Goal: Task Accomplishment & Management: Complete application form

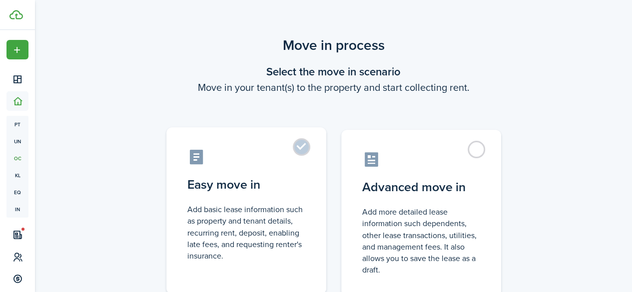
click at [261, 156] on control-radio-card-icon at bounding box center [246, 156] width 118 height 17
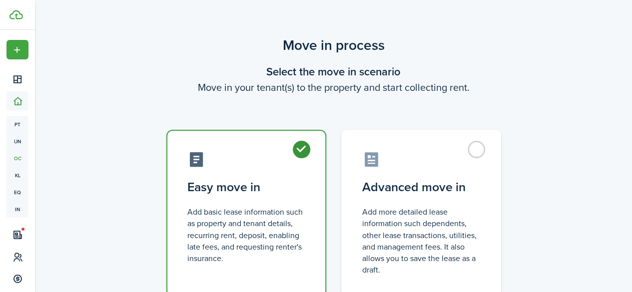
radio input "true"
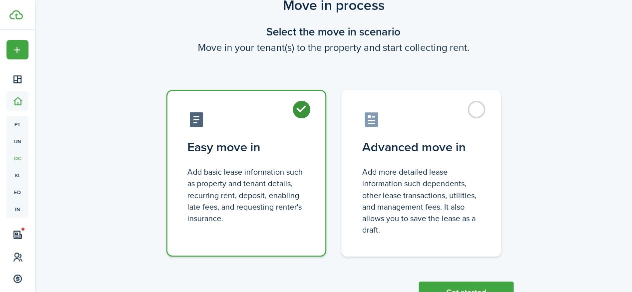
scroll to position [79, 0]
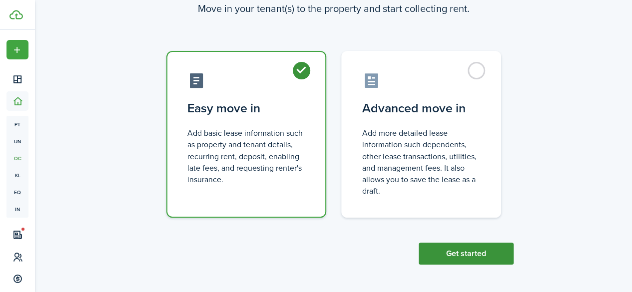
click at [459, 246] on button "Get started" at bounding box center [465, 254] width 95 height 22
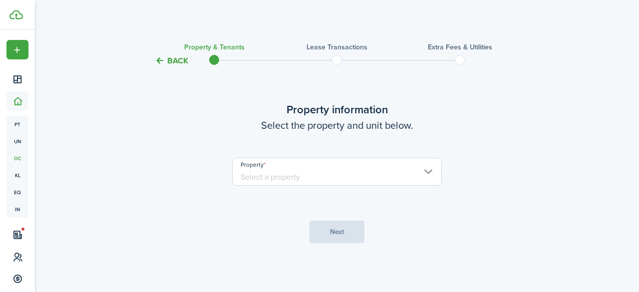
click at [320, 179] on input "Property" at bounding box center [337, 172] width 210 height 28
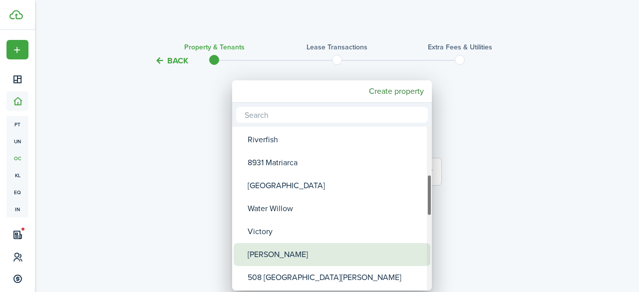
click at [297, 256] on div "[PERSON_NAME]" at bounding box center [336, 254] width 177 height 23
type input "[PERSON_NAME]"
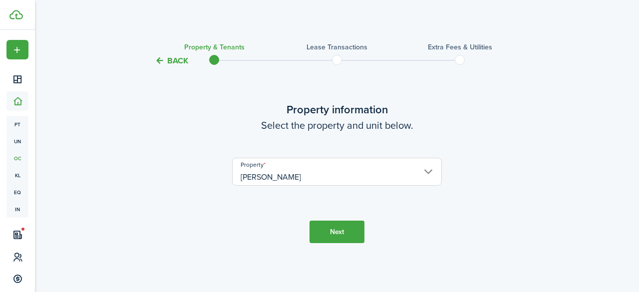
click at [336, 232] on button "Next" at bounding box center [337, 232] width 55 height 22
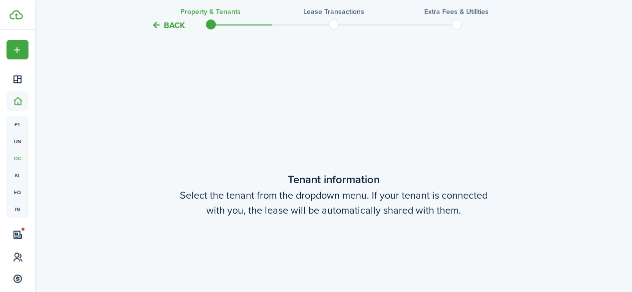
scroll to position [225, 0]
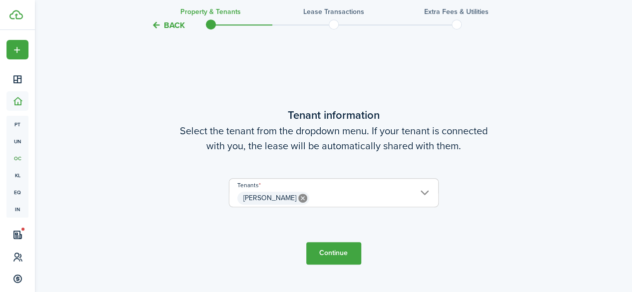
click at [349, 198] on span "[PERSON_NAME]" at bounding box center [333, 198] width 209 height 17
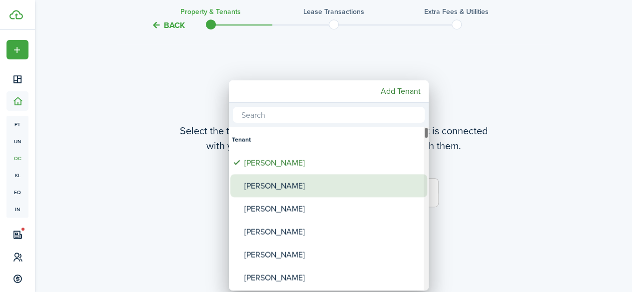
click at [290, 184] on div "[PERSON_NAME]" at bounding box center [332, 185] width 177 height 23
type input "[PERSON_NAME], [PERSON_NAME]"
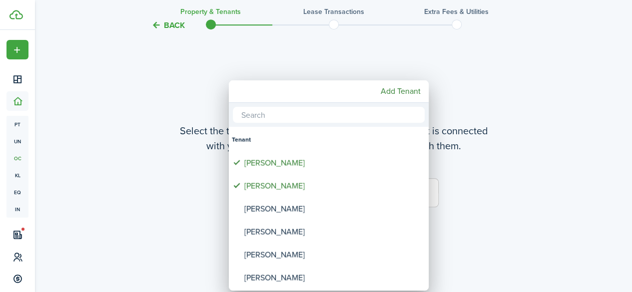
click at [475, 111] on div at bounding box center [315, 146] width 791 height 452
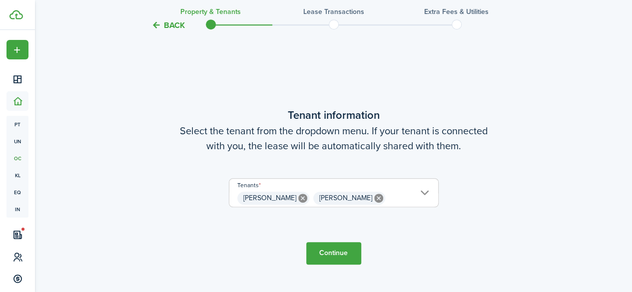
click at [334, 251] on button "Continue" at bounding box center [333, 253] width 55 height 22
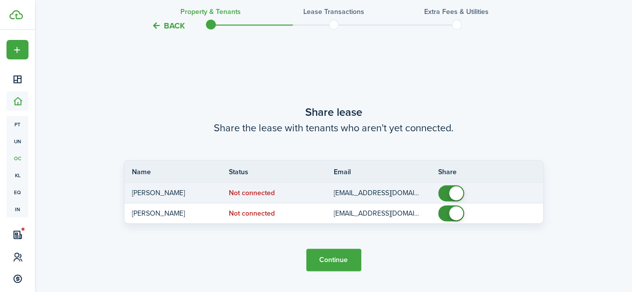
scroll to position [517, 0]
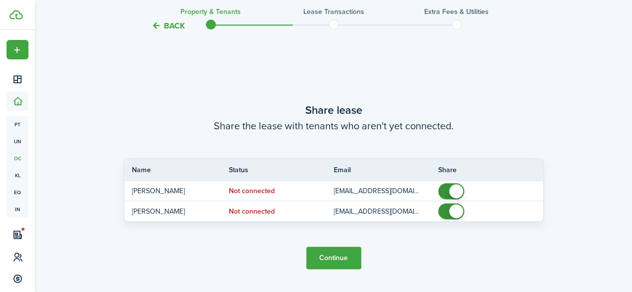
click at [340, 261] on button "Continue" at bounding box center [333, 258] width 55 height 22
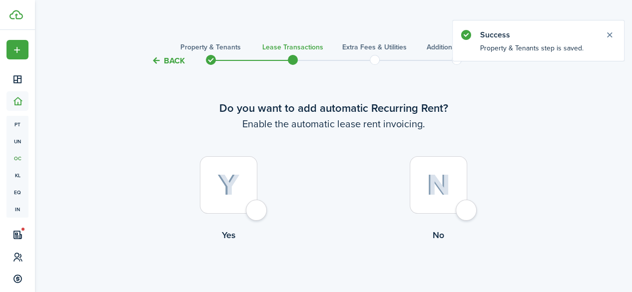
click at [237, 196] on div at bounding box center [228, 184] width 57 height 57
radio input "true"
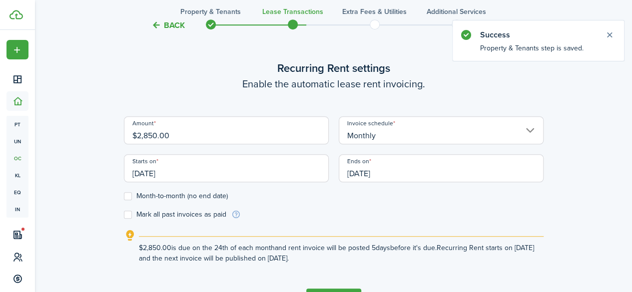
scroll to position [325, 0]
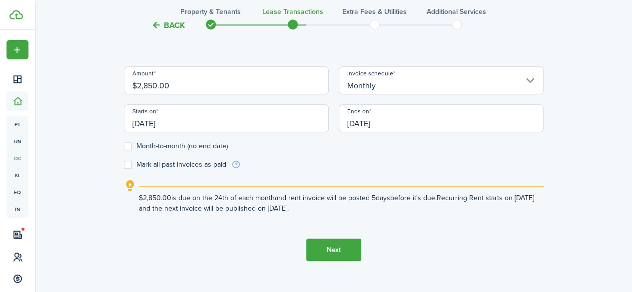
click at [188, 121] on input "[DATE]" at bounding box center [226, 118] width 205 height 28
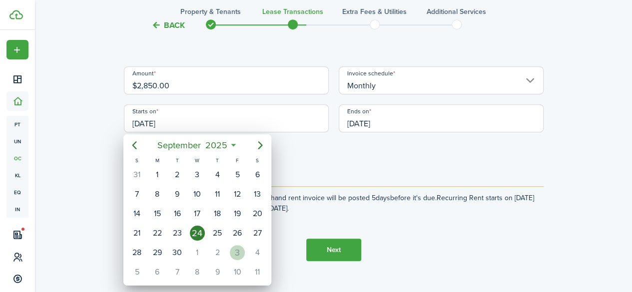
click at [234, 248] on div "3" at bounding box center [237, 252] width 15 height 15
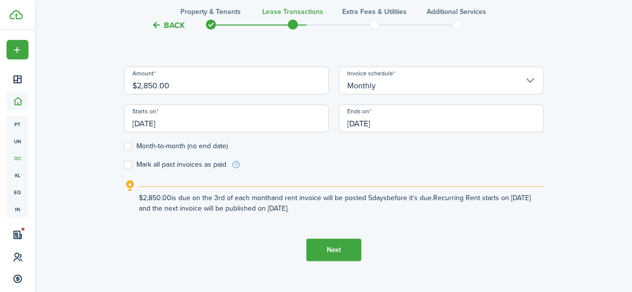
click at [198, 121] on input "[DATE]" at bounding box center [226, 118] width 205 height 28
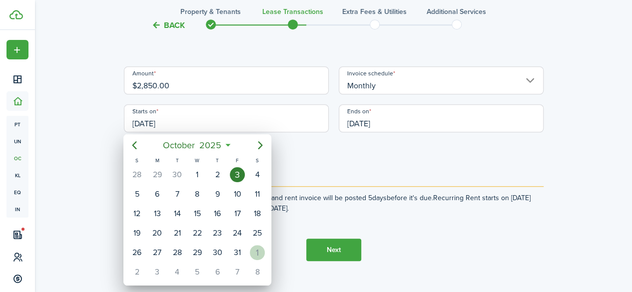
click at [255, 249] on div "1" at bounding box center [257, 252] width 15 height 15
type input "[DATE]"
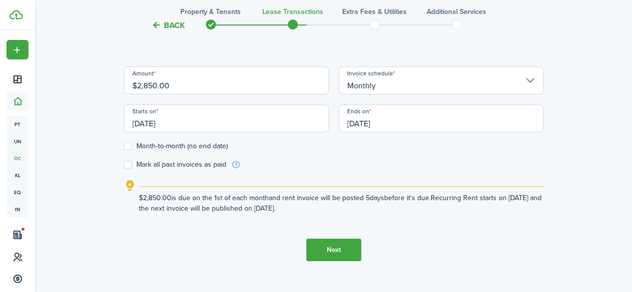
scroll to position [0, 0]
click at [320, 253] on button "Next" at bounding box center [333, 250] width 55 height 22
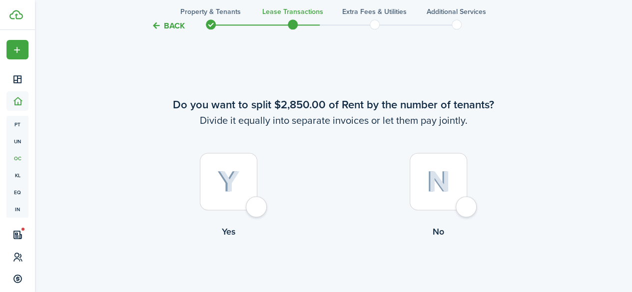
scroll to position [567, 0]
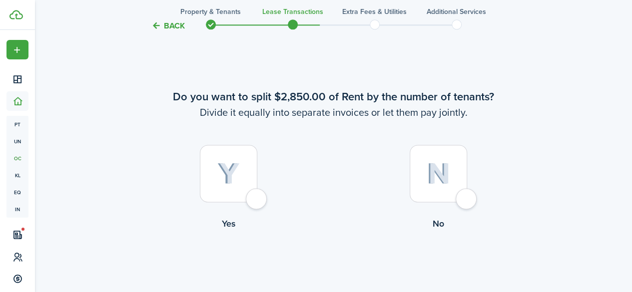
click at [458, 176] on div at bounding box center [437, 173] width 57 height 57
radio input "true"
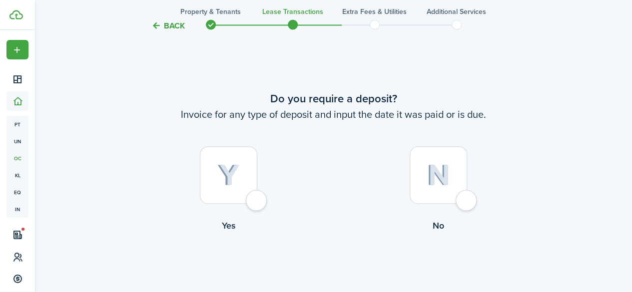
scroll to position [859, 0]
click at [218, 161] on div at bounding box center [228, 173] width 57 height 57
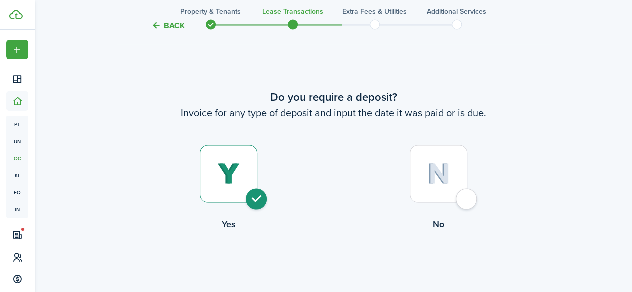
radio input "true"
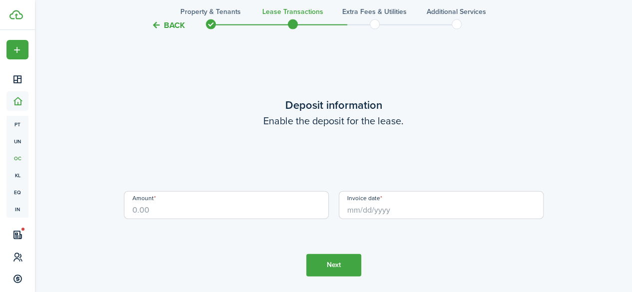
scroll to position [1151, 0]
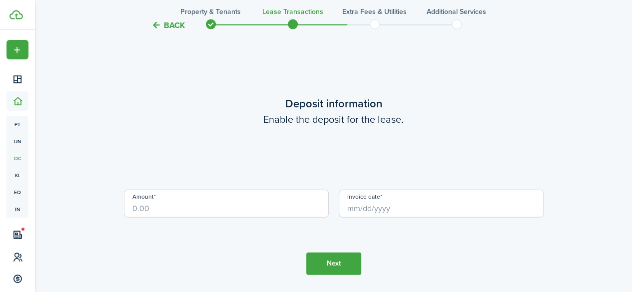
click at [204, 205] on input "Amount" at bounding box center [226, 204] width 205 height 28
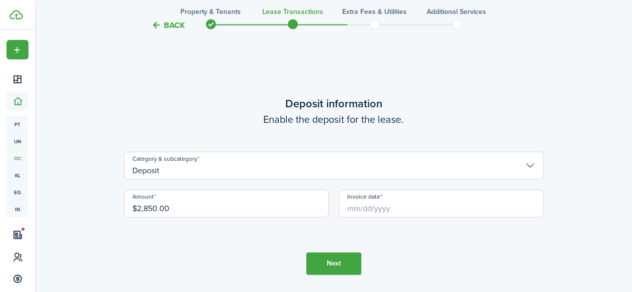
click at [349, 205] on input "Invoice date" at bounding box center [441, 204] width 205 height 28
type input "$2,850.00"
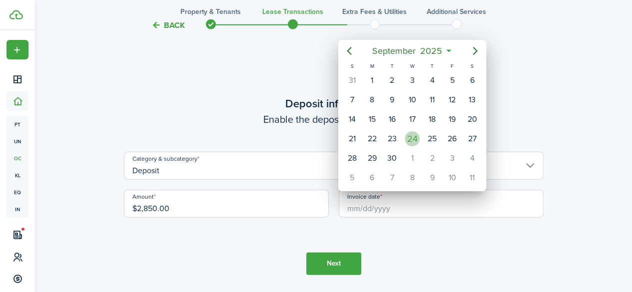
click at [408, 136] on div "24" at bounding box center [411, 138] width 15 height 15
type input "[DATE]"
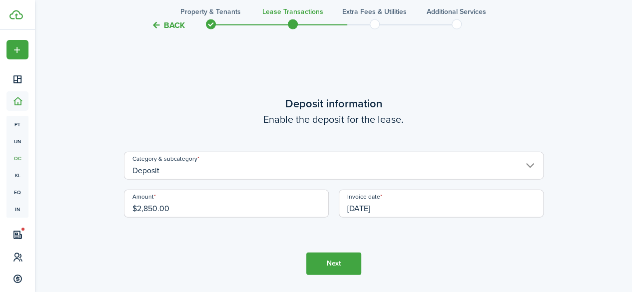
click at [349, 261] on button "Next" at bounding box center [333, 264] width 55 height 22
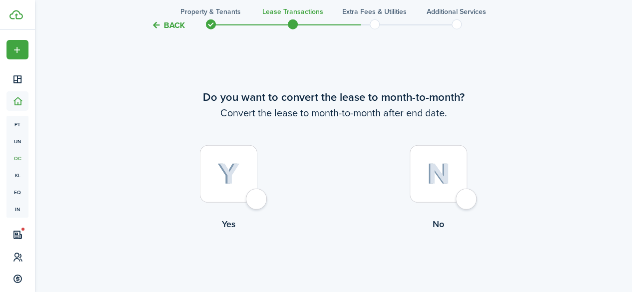
scroll to position [1444, 0]
click at [433, 159] on div at bounding box center [437, 172] width 57 height 57
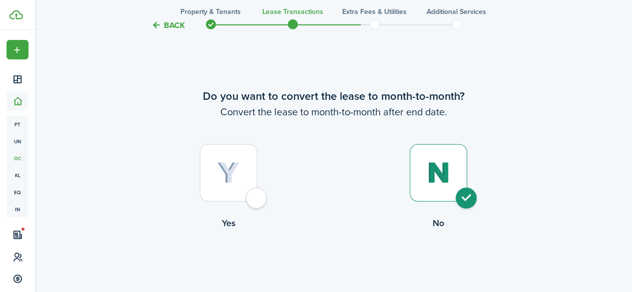
radio input "true"
click at [317, 272] on button "Continue" at bounding box center [333, 271] width 55 height 22
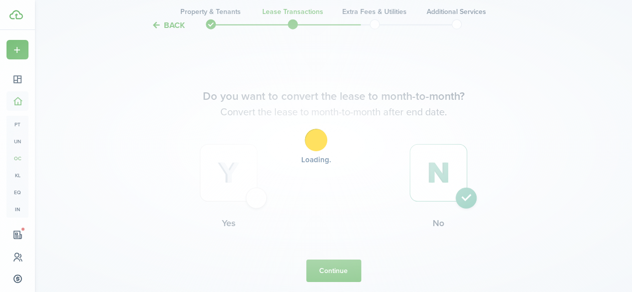
scroll to position [0, 0]
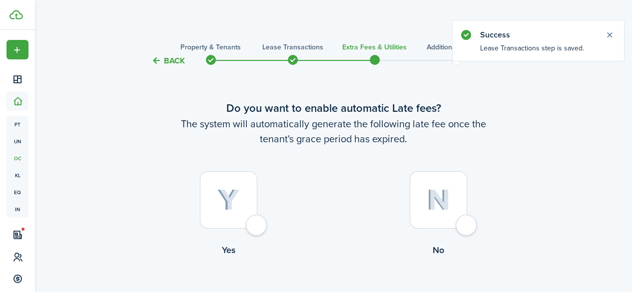
click at [229, 194] on img at bounding box center [228, 200] width 22 height 22
radio input "true"
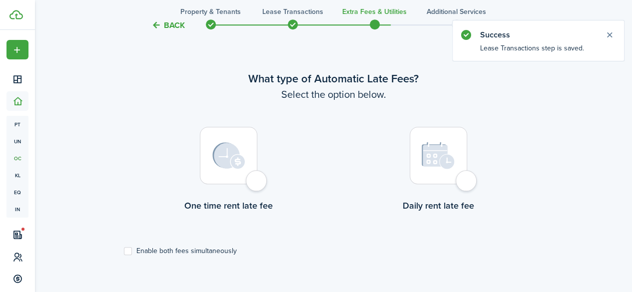
scroll to position [290, 0]
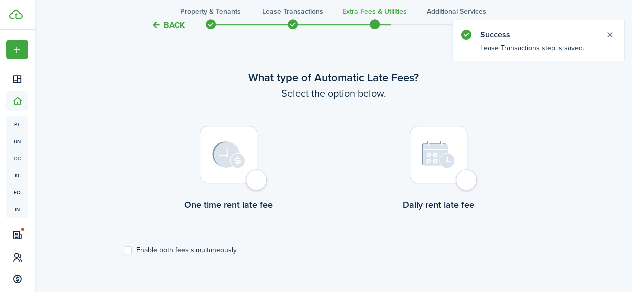
click at [235, 154] on img at bounding box center [228, 154] width 33 height 27
radio input "true"
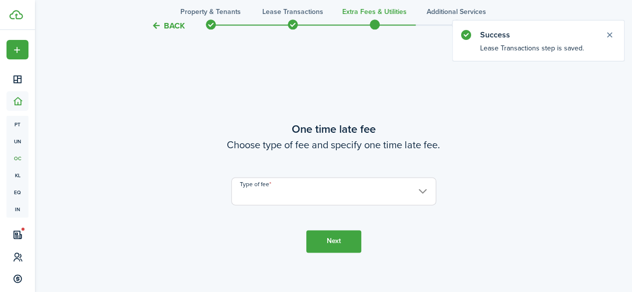
scroll to position [582, 0]
click at [296, 194] on input "Type of fee" at bounding box center [333, 190] width 205 height 28
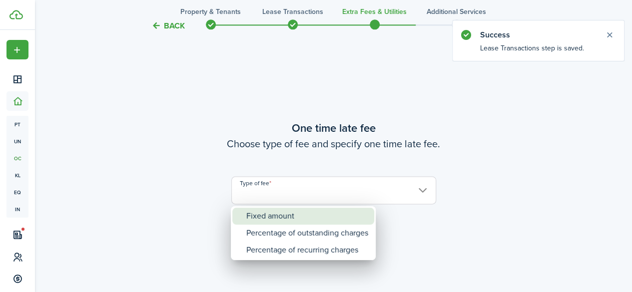
click at [293, 216] on div "Fixed amount" at bounding box center [307, 216] width 122 height 17
type input "Fixed amount"
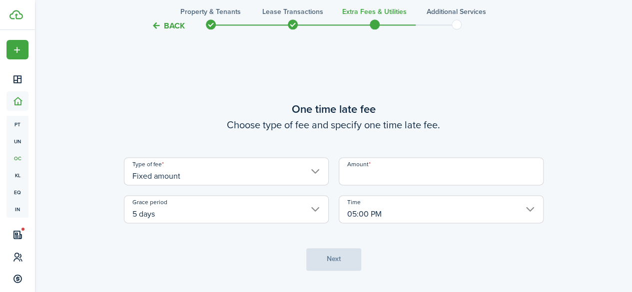
click at [379, 177] on input "Amount" at bounding box center [441, 171] width 205 height 28
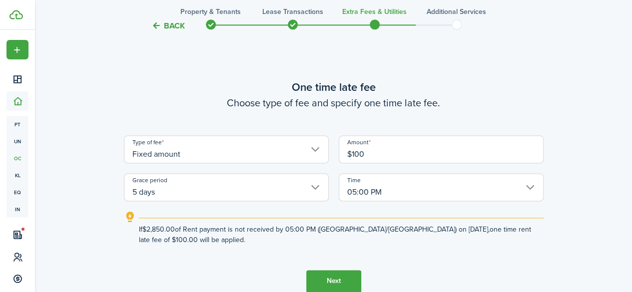
type input "$100.00"
click at [320, 283] on button "Next" at bounding box center [333, 281] width 55 height 22
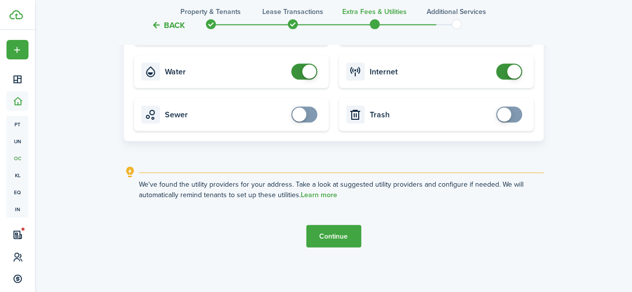
scroll to position [1050, 0]
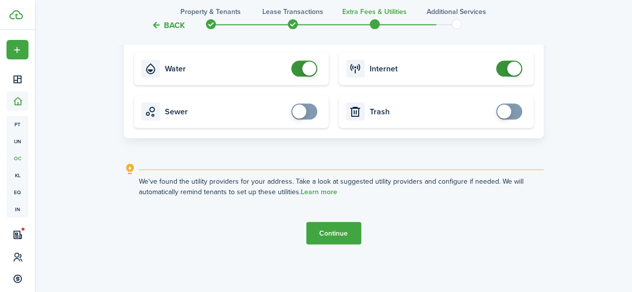
click at [334, 231] on button "Continue" at bounding box center [333, 233] width 55 height 22
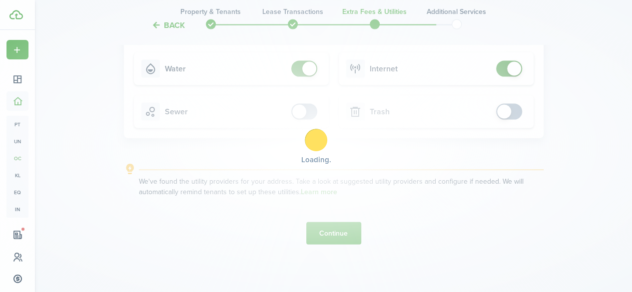
scroll to position [0, 0]
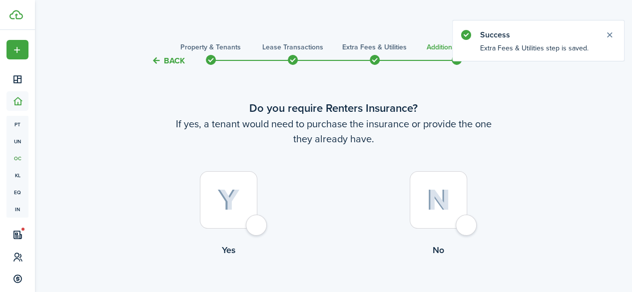
click at [447, 196] on img at bounding box center [437, 199] width 23 height 21
radio input "true"
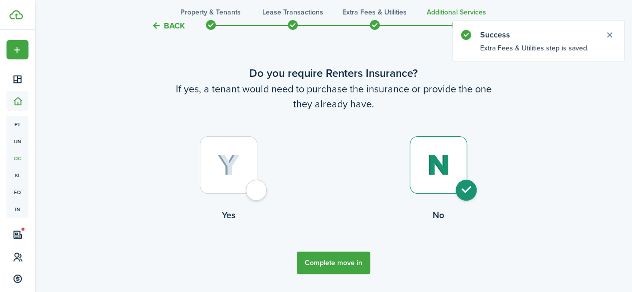
scroll to position [64, 0]
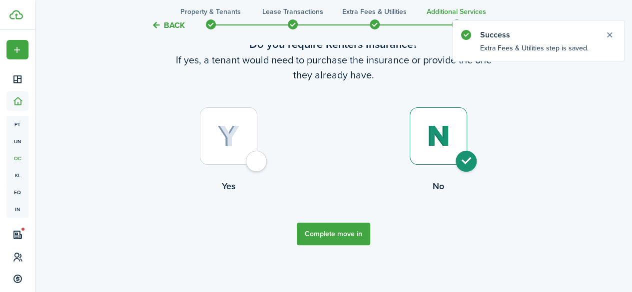
click at [325, 232] on button "Complete move in" at bounding box center [333, 234] width 73 height 22
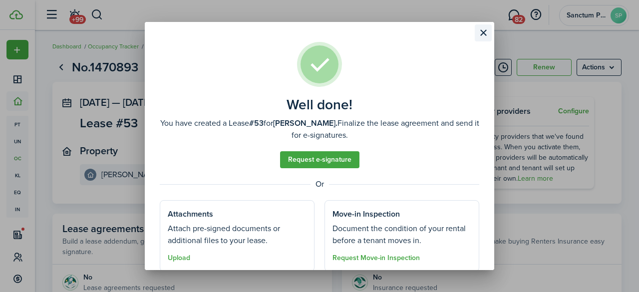
click at [480, 34] on button "Close modal" at bounding box center [483, 32] width 17 height 17
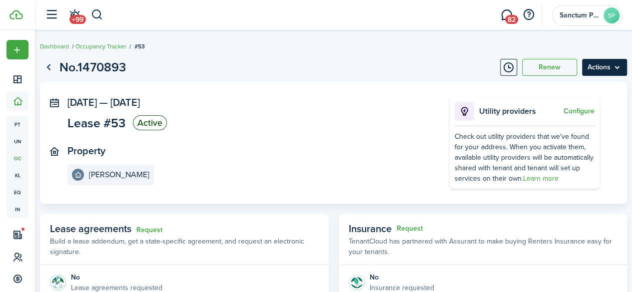
click at [594, 62] on menu-btn "Actions" at bounding box center [604, 67] width 45 height 17
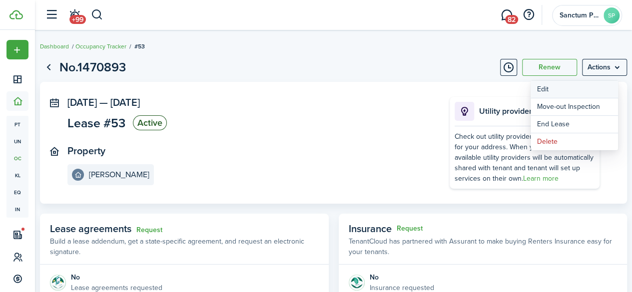
click at [560, 87] on button "Edit" at bounding box center [573, 89] width 87 height 17
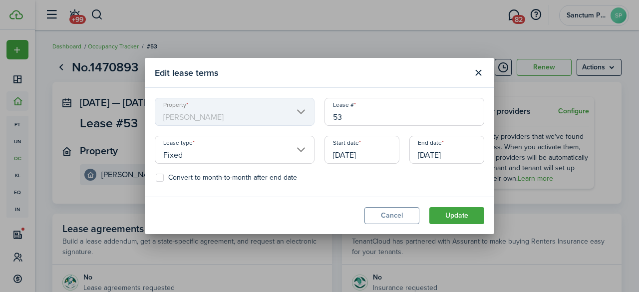
click at [346, 154] on input "[DATE]" at bounding box center [362, 150] width 75 height 28
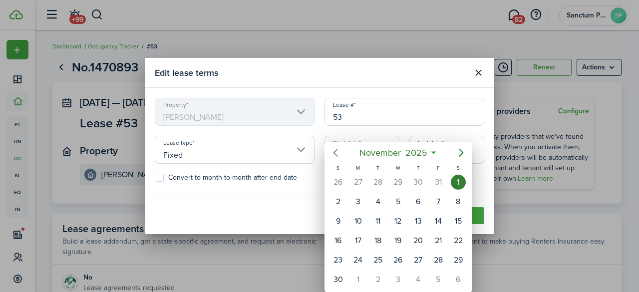
click at [340, 153] on icon "Previous page" at bounding box center [336, 153] width 12 height 12
click at [434, 182] on div "3" at bounding box center [438, 182] width 15 height 15
type input "[DATE]"
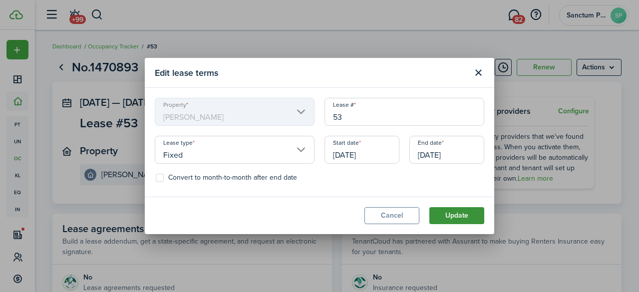
click at [464, 213] on button "Update" at bounding box center [456, 215] width 55 height 17
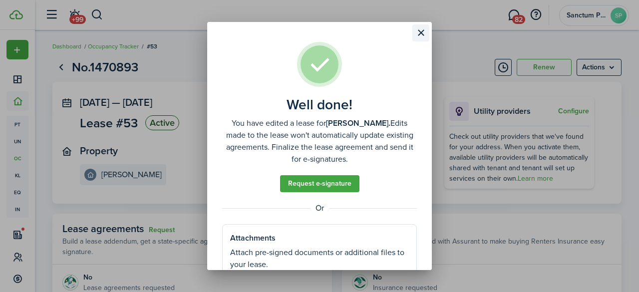
click at [418, 33] on button "Close modal" at bounding box center [420, 32] width 17 height 17
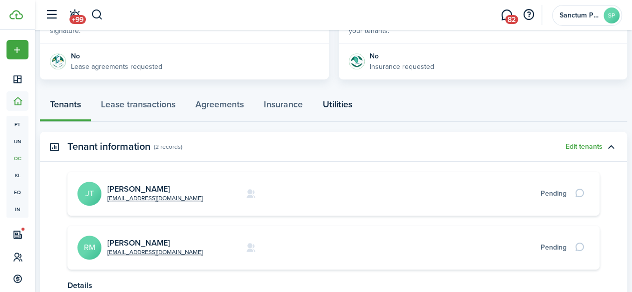
scroll to position [215, 0]
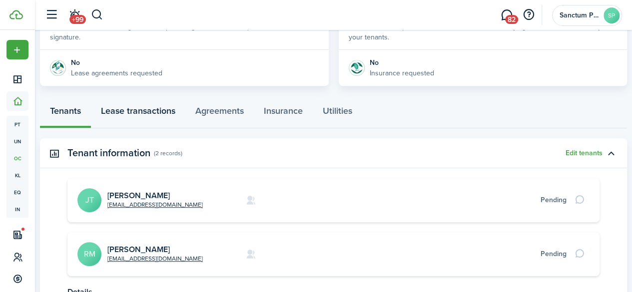
click at [146, 107] on link "Lease transactions" at bounding box center [138, 113] width 94 height 30
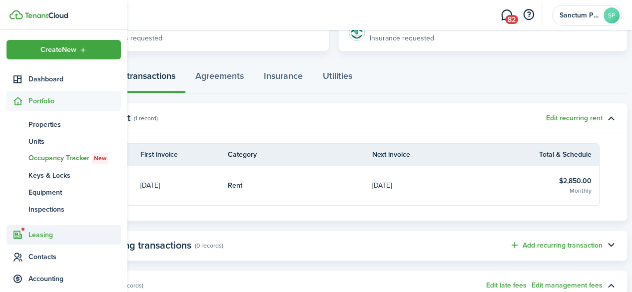
scroll to position [100, 0]
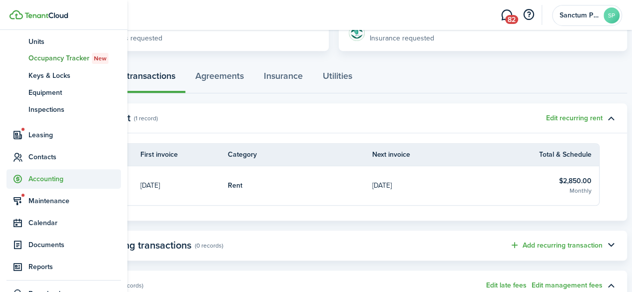
click at [35, 183] on span "Accounting" at bounding box center [74, 179] width 92 height 10
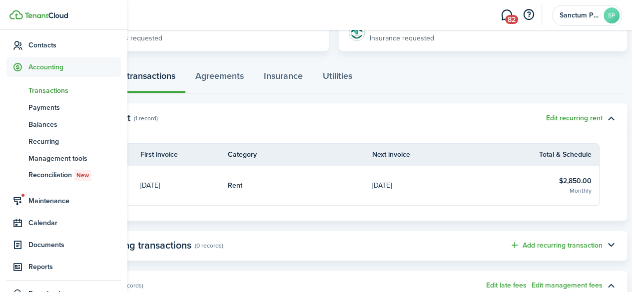
click at [48, 94] on span "Transactions" at bounding box center [74, 90] width 92 height 10
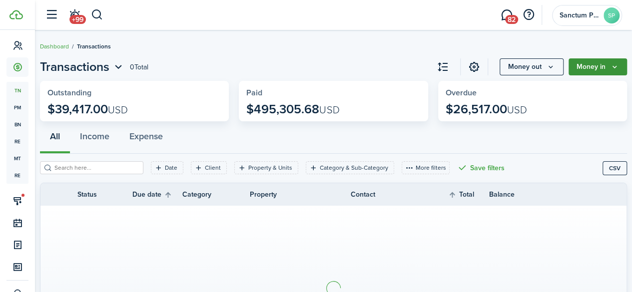
click at [586, 70] on button "Money in" at bounding box center [597, 66] width 58 height 17
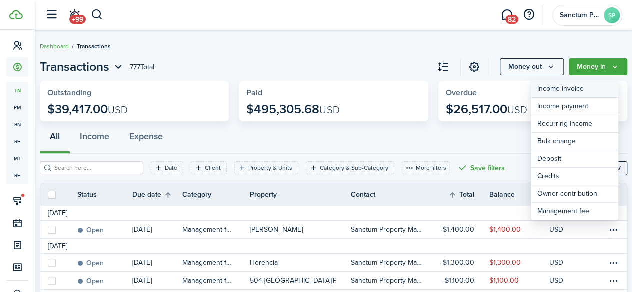
click at [562, 90] on link "Income invoice" at bounding box center [573, 88] width 87 height 17
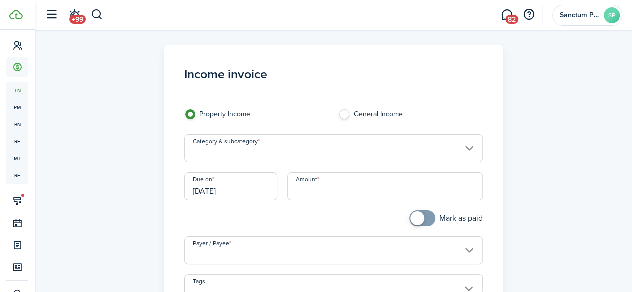
click at [311, 149] on input "Category & subcategory" at bounding box center [333, 148] width 298 height 28
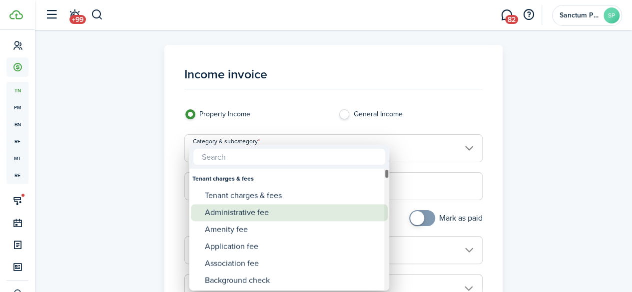
click at [231, 216] on div "Administrative fee" at bounding box center [293, 212] width 177 height 17
type input "Tenant charges & fees / Administrative fee"
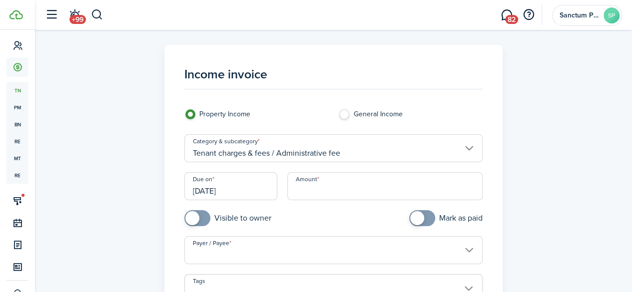
click at [319, 189] on input "Amount" at bounding box center [384, 186] width 195 height 28
type input "$250.00"
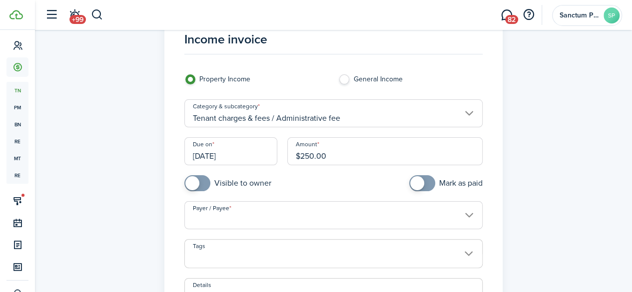
scroll to position [50, 0]
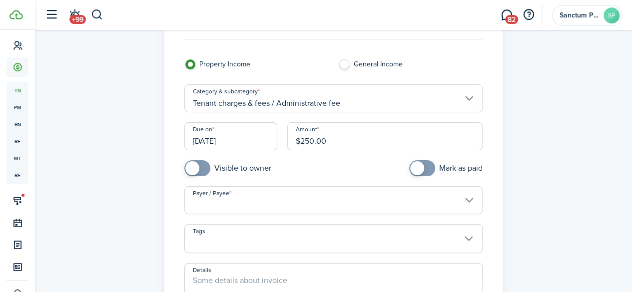
click at [218, 198] on input "Payer / Payee" at bounding box center [333, 200] width 298 height 28
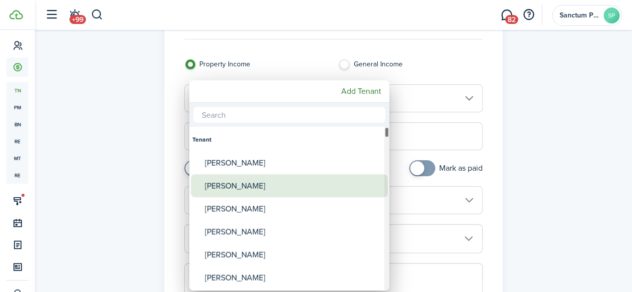
click at [229, 191] on div "[PERSON_NAME]" at bounding box center [293, 185] width 177 height 23
type input "[PERSON_NAME]"
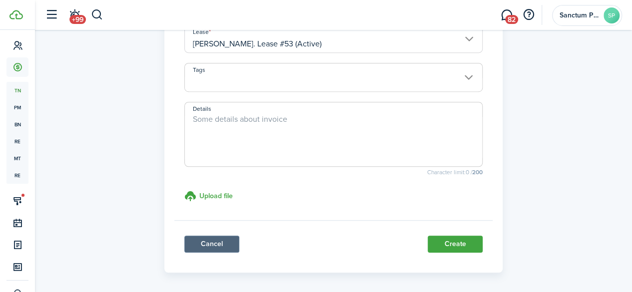
scroll to position [250, 0]
click at [453, 244] on button "Create" at bounding box center [454, 243] width 55 height 17
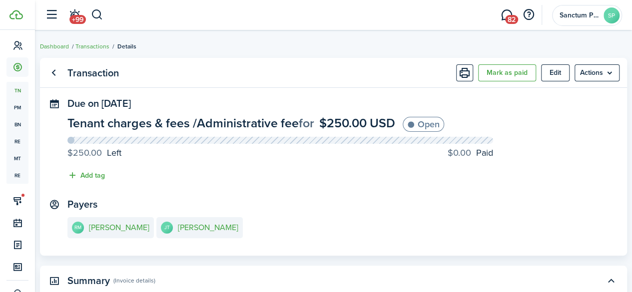
click at [103, 42] on li "Transactions" at bounding box center [89, 46] width 40 height 9
click at [102, 45] on link "Transactions" at bounding box center [92, 46] width 34 height 9
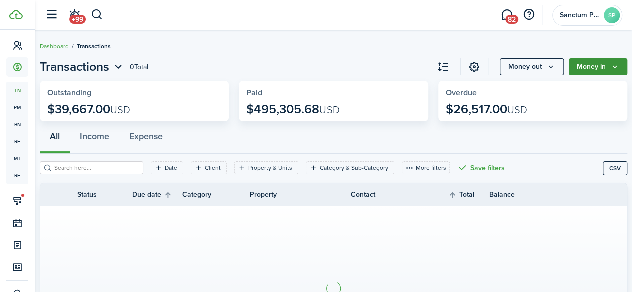
click at [585, 68] on button "Money in" at bounding box center [597, 66] width 58 height 17
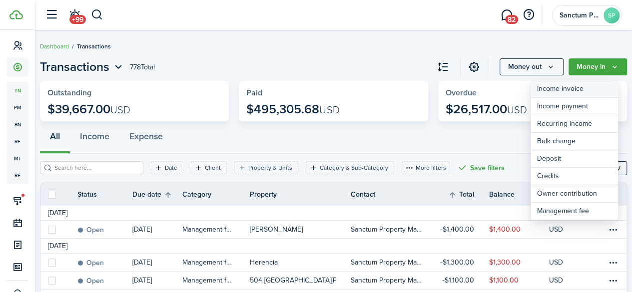
click at [568, 89] on link "Income invoice" at bounding box center [573, 88] width 87 height 17
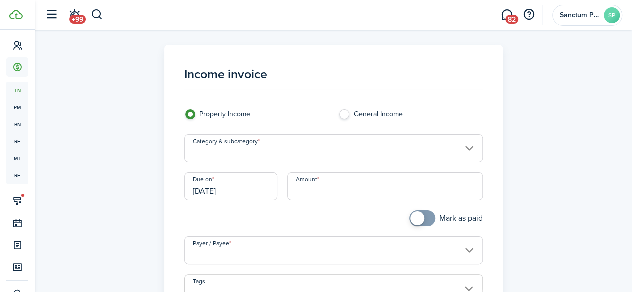
click at [353, 149] on input "Category & subcategory" at bounding box center [333, 148] width 298 height 28
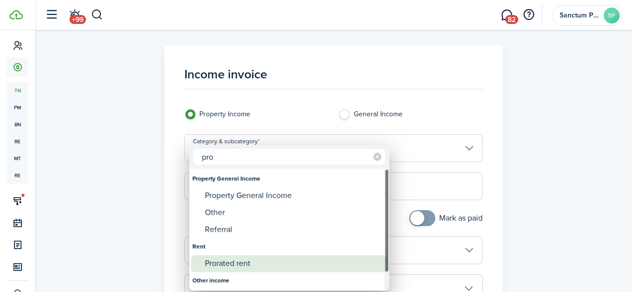
type input "pro"
click at [233, 265] on div "Prorated rent" at bounding box center [293, 263] width 177 height 17
type input "Rent / Prorated rent"
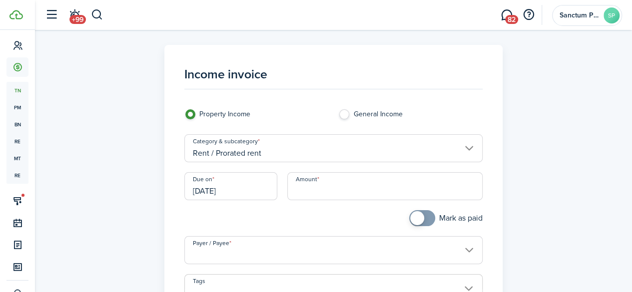
click at [328, 189] on input "Amount" at bounding box center [384, 186] width 195 height 28
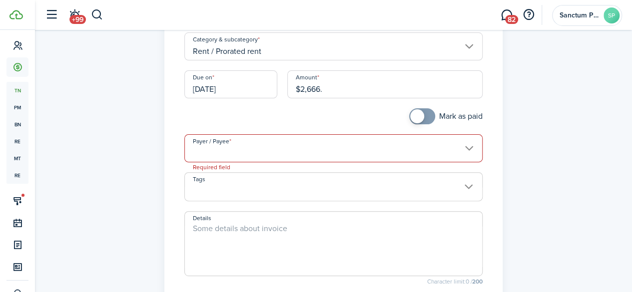
scroll to position [104, 0]
click at [300, 152] on input "Payer / Payee" at bounding box center [333, 146] width 298 height 28
type input "$2,666.13"
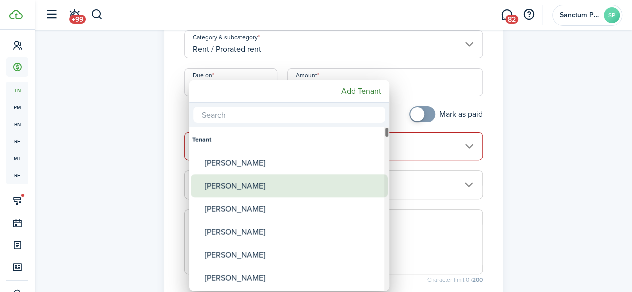
click at [264, 182] on div "[PERSON_NAME]" at bounding box center [293, 185] width 177 height 23
type input "[PERSON_NAME]"
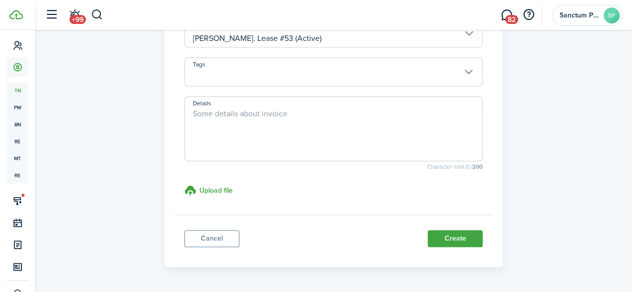
scroll to position [286, 0]
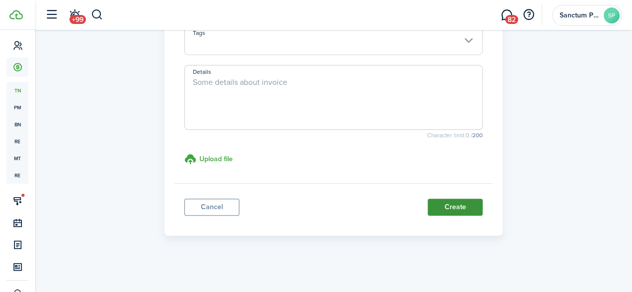
click at [441, 210] on button "Create" at bounding box center [454, 207] width 55 height 17
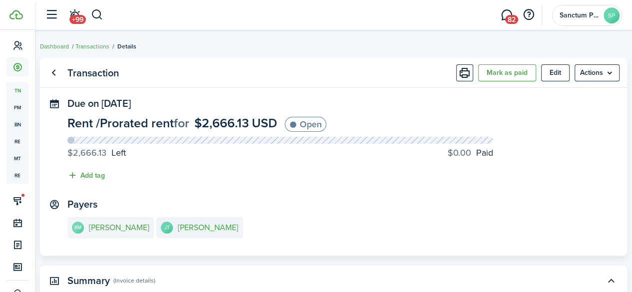
click at [115, 227] on e-details-info-title "[PERSON_NAME]" at bounding box center [119, 227] width 60 height 9
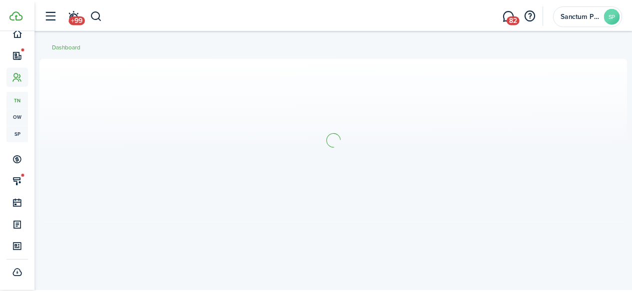
scroll to position [68, 0]
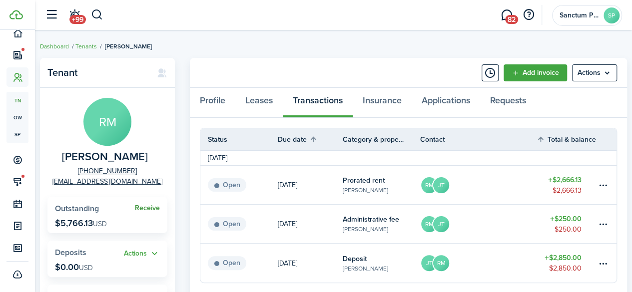
click at [149, 207] on link "Receive" at bounding box center [147, 208] width 25 height 8
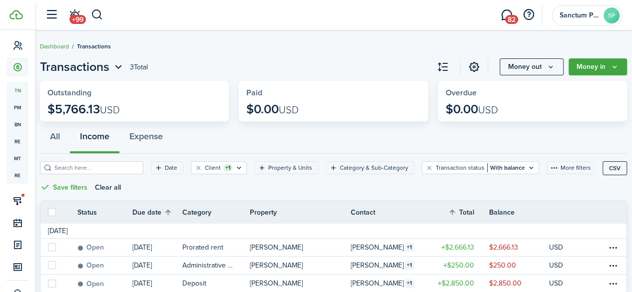
click at [52, 45] on link "Dashboard" at bounding box center [54, 46] width 29 height 9
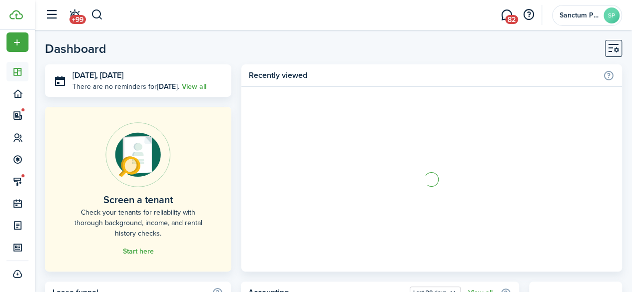
scroll to position [7, 0]
